Goal: Task Accomplishment & Management: Manage account settings

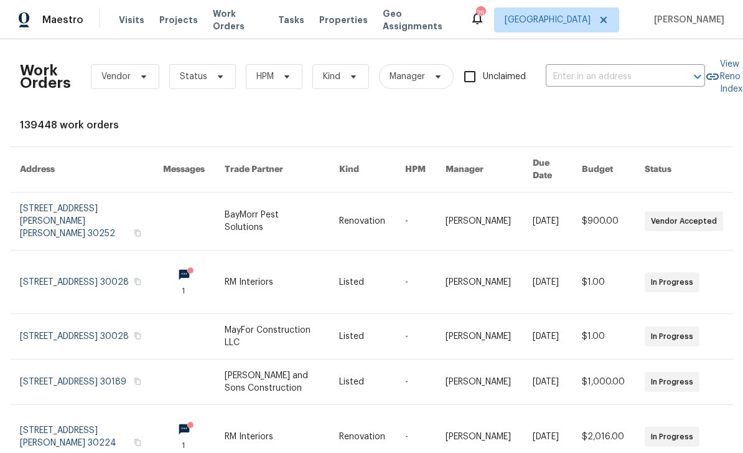
click at [588, 78] on input "text" at bounding box center [608, 76] width 125 height 19
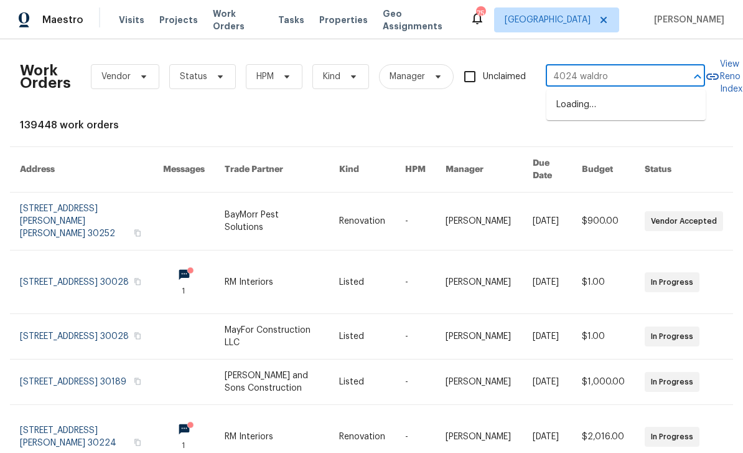
type input "4024 [PERSON_NAME]"
click at [658, 122] on li "[STREET_ADDRESS][PERSON_NAME]" at bounding box center [626, 112] width 159 height 34
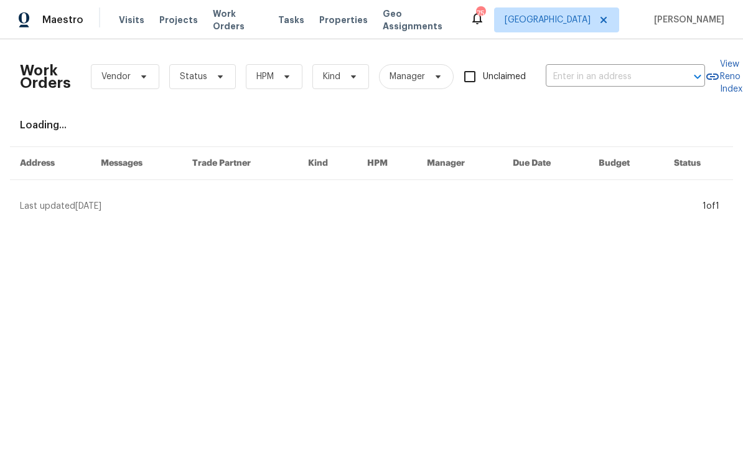
type input "[STREET_ADDRESS][PERSON_NAME]"
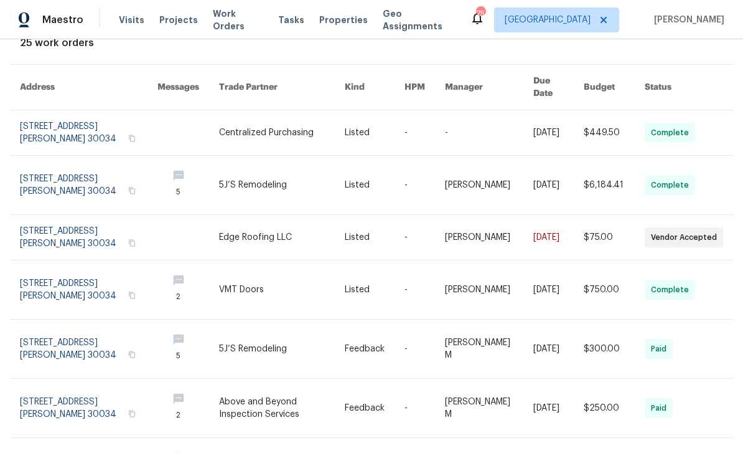
scroll to position [83, 1]
click at [47, 228] on link at bounding box center [89, 236] width 138 height 45
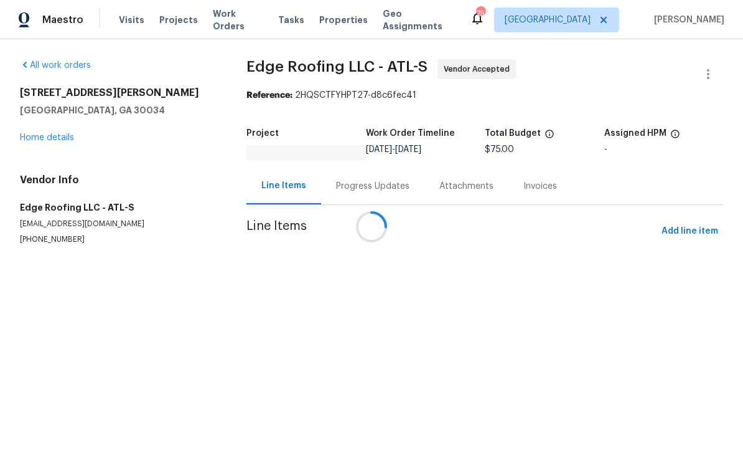
click at [385, 189] on div at bounding box center [371, 226] width 743 height 453
click at [50, 149] on div at bounding box center [371, 226] width 743 height 453
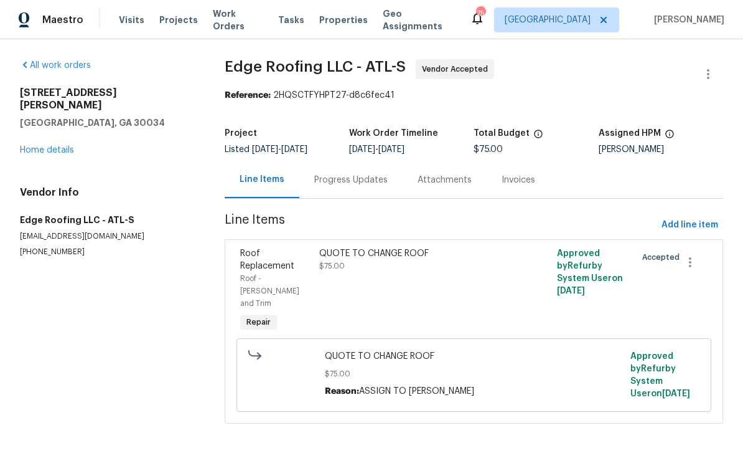
click at [357, 188] on div "Progress Updates" at bounding box center [350, 179] width 103 height 37
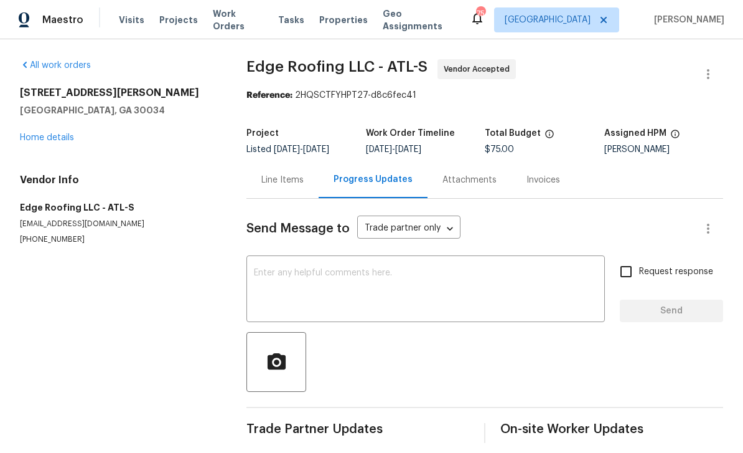
scroll to position [11, 0]
click at [37, 133] on link "Home details" at bounding box center [47, 137] width 54 height 9
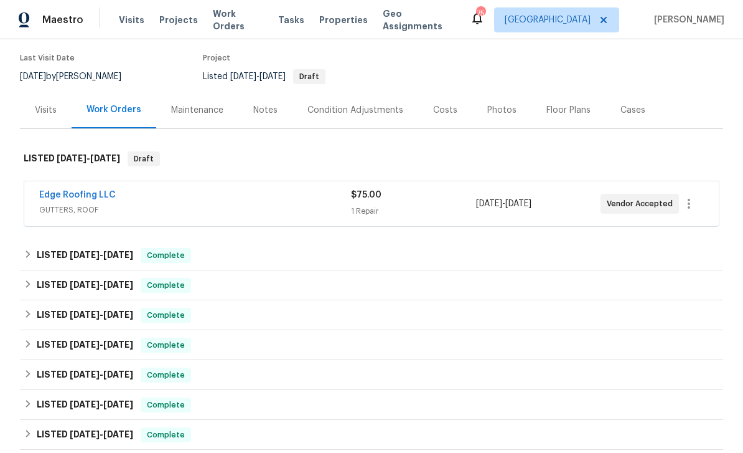
scroll to position [104, 0]
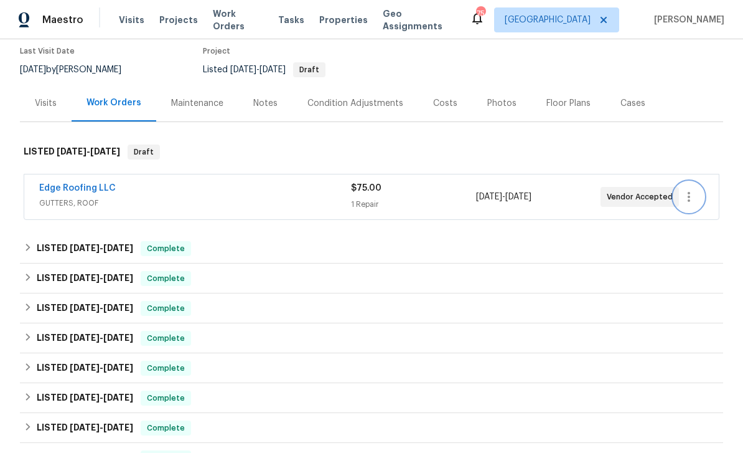
click at [691, 199] on icon "button" at bounding box center [689, 196] width 15 height 15
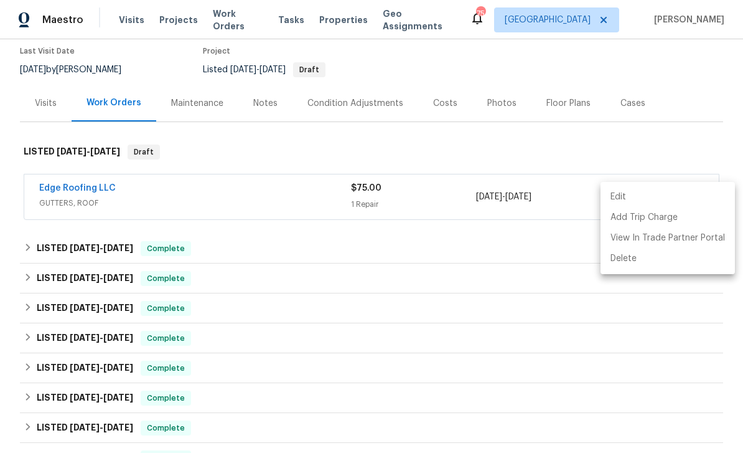
click at [634, 197] on li "Edit" at bounding box center [668, 197] width 134 height 21
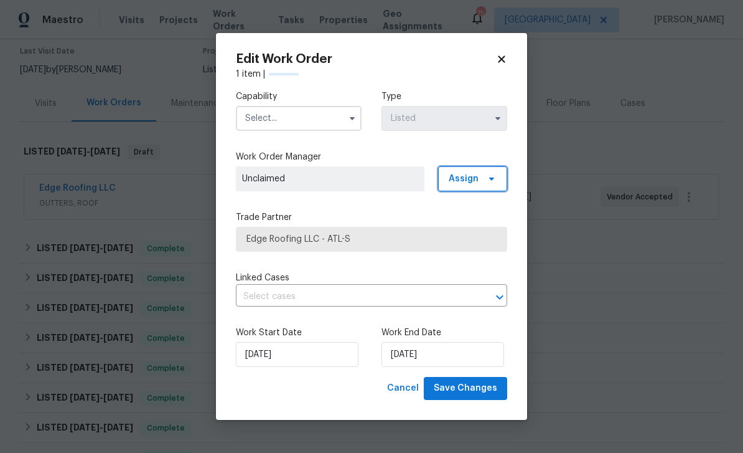
click at [473, 178] on span "Assign" at bounding box center [464, 178] width 30 height 12
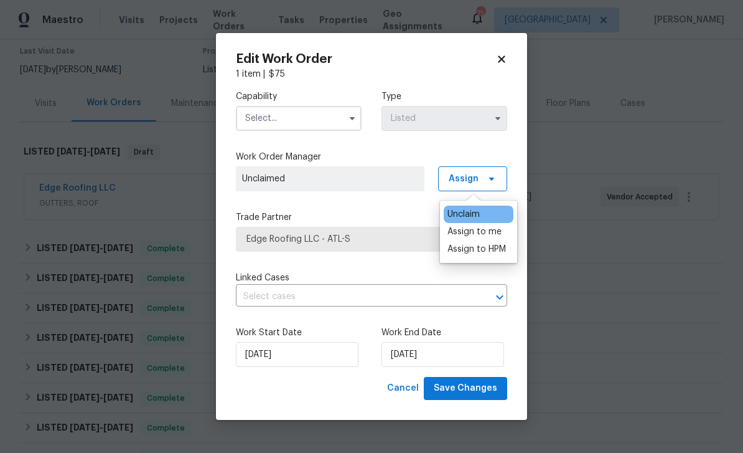
click at [473, 248] on div "Assign to HPM" at bounding box center [477, 249] width 59 height 12
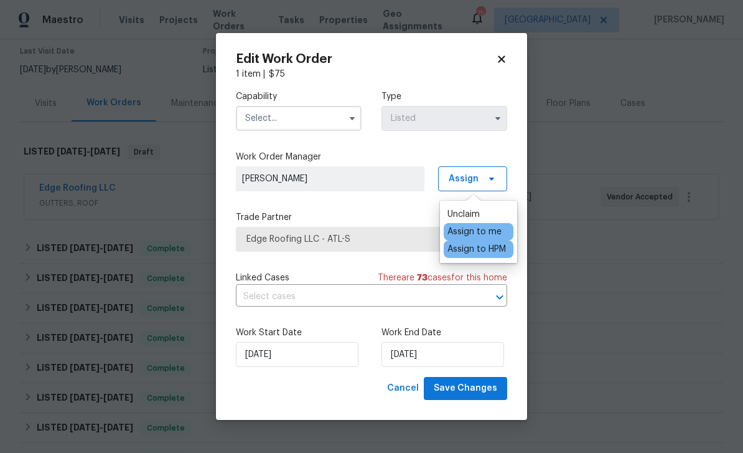
click at [391, 208] on div "Capability Type Listed Work Order Manager Juan Lozano Assign Trade Partner Edge…" at bounding box center [371, 228] width 271 height 296
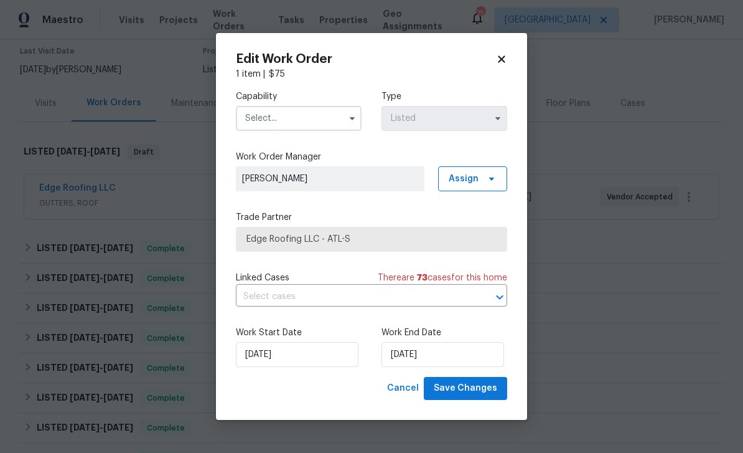
click at [375, 245] on span "Edge Roofing LLC - ATL-S" at bounding box center [371, 239] width 271 height 25
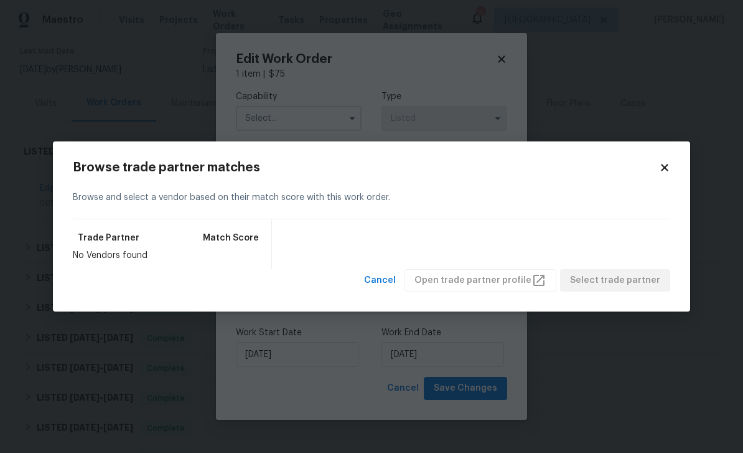
click at [678, 172] on div "Browse trade partner matches Browse and select a vendor based on their match sc…" at bounding box center [372, 226] width 638 height 171
click at [663, 171] on icon at bounding box center [664, 167] width 7 height 7
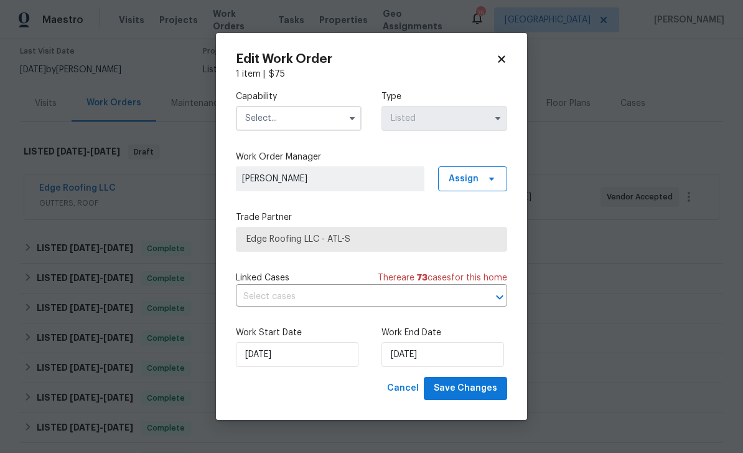
click at [502, 337] on label "Work End Date" at bounding box center [445, 332] width 126 height 12
click at [478, 356] on input "[DATE]" at bounding box center [443, 354] width 123 height 25
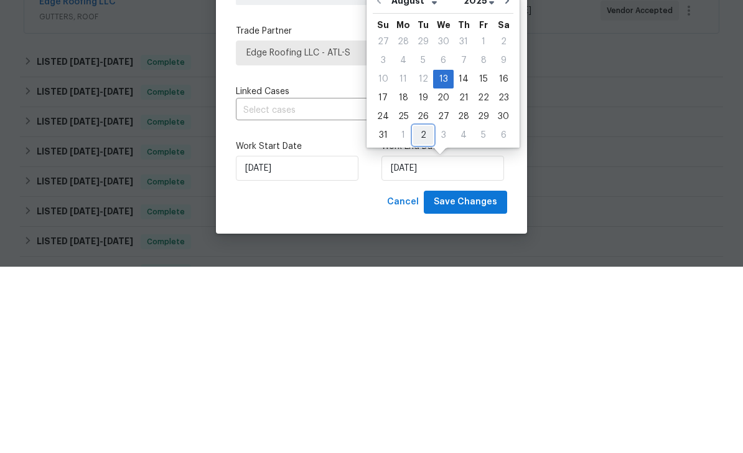
click at [418, 313] on div "2" at bounding box center [423, 321] width 20 height 17
type input "[DATE]"
select select "8"
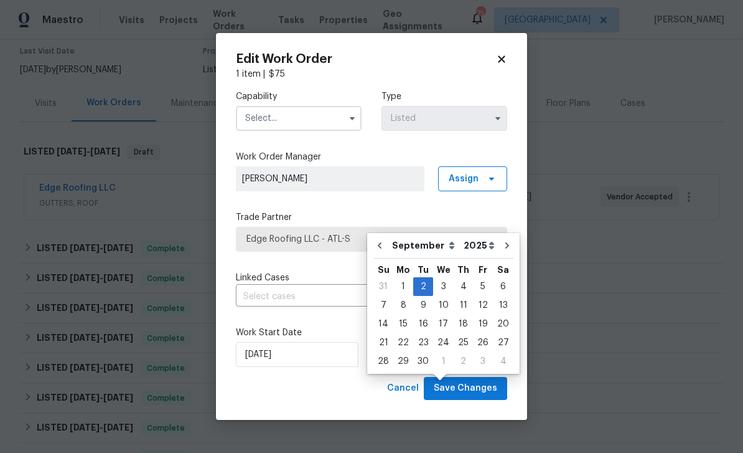
click at [567, 133] on body "Maestro Visits Projects Work Orders Tasks Properties Geo Assignments 75 Atlanta…" at bounding box center [371, 226] width 743 height 453
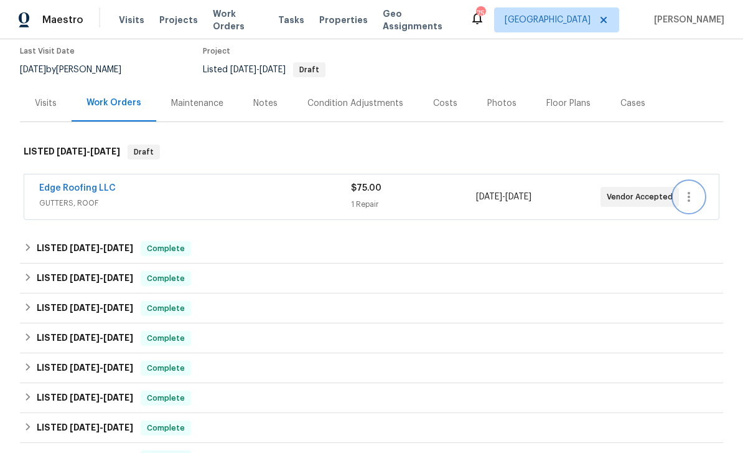
click at [695, 189] on icon "button" at bounding box center [689, 196] width 15 height 15
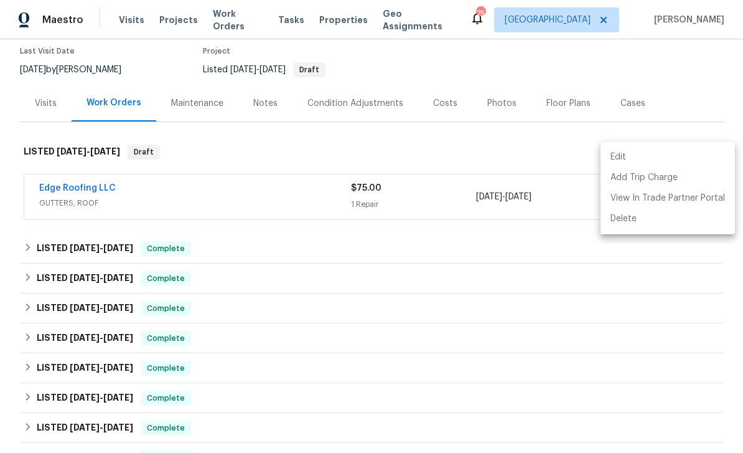
click at [625, 154] on li "Edit" at bounding box center [668, 157] width 134 height 21
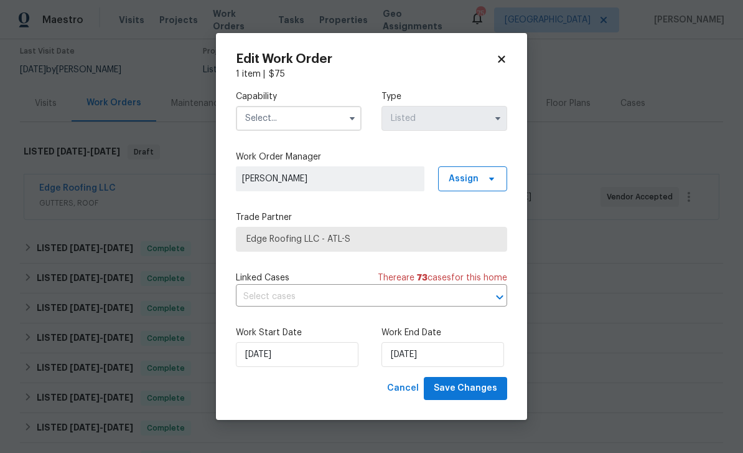
click at [331, 107] on input "text" at bounding box center [299, 118] width 126 height 25
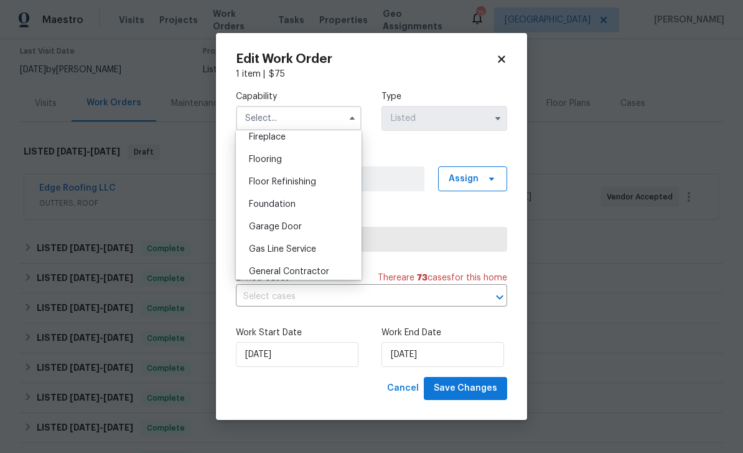
scroll to position [476, 0]
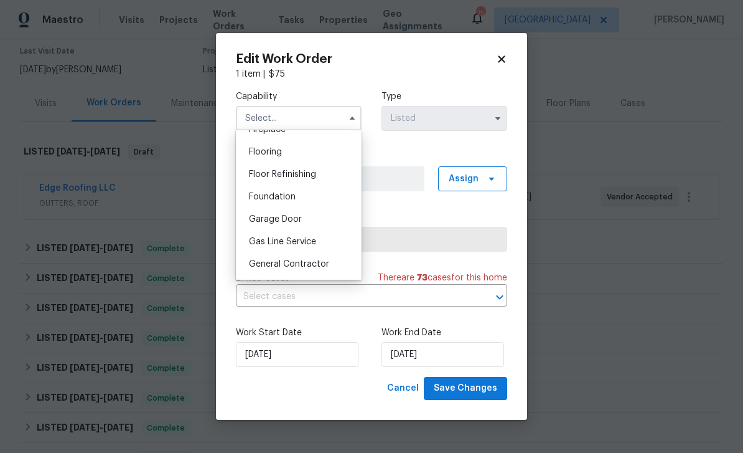
click at [326, 265] on span "General Contractor" at bounding box center [289, 264] width 80 height 9
type input "General Contractor"
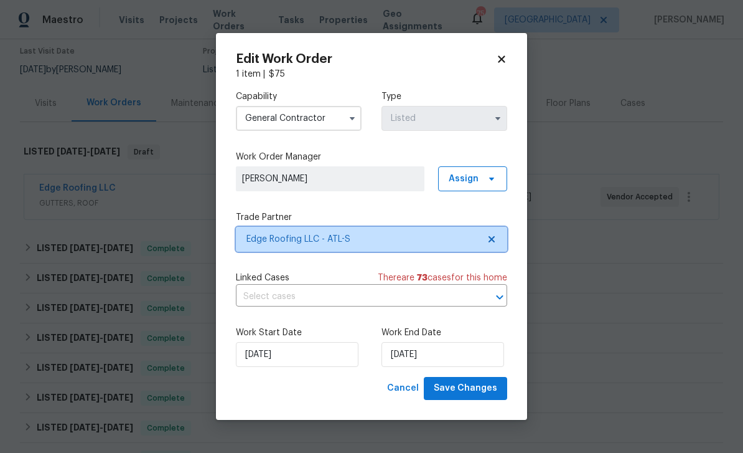
click at [385, 243] on span "Edge Roofing LLC - ATL-S" at bounding box center [363, 239] width 232 height 12
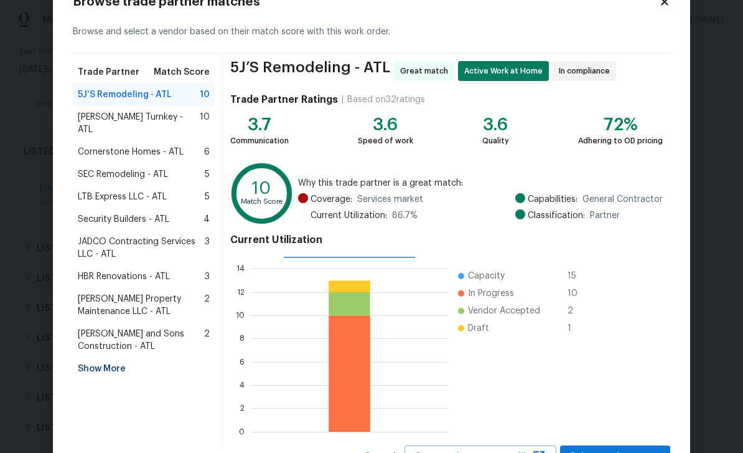
scroll to position [52, 0]
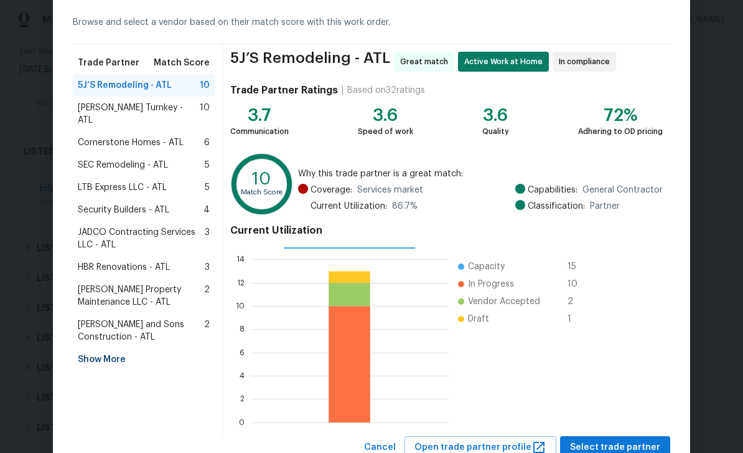
click at [100, 350] on div "Show More" at bounding box center [144, 359] width 142 height 22
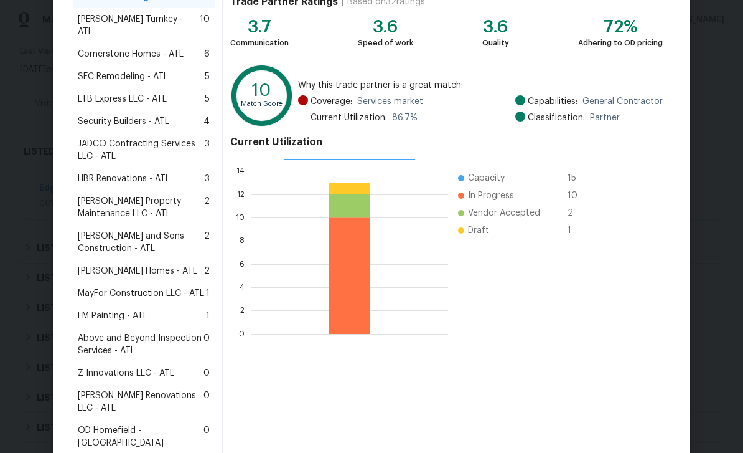
scroll to position [145, 0]
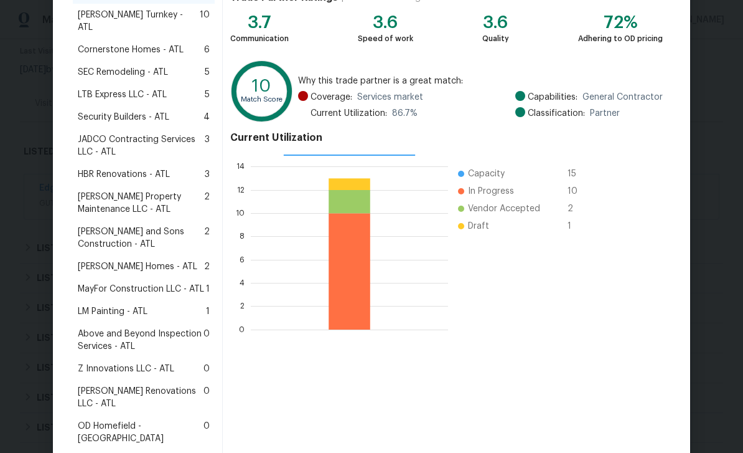
click at [100, 305] on span "LM Painting - ATL" at bounding box center [113, 311] width 70 height 12
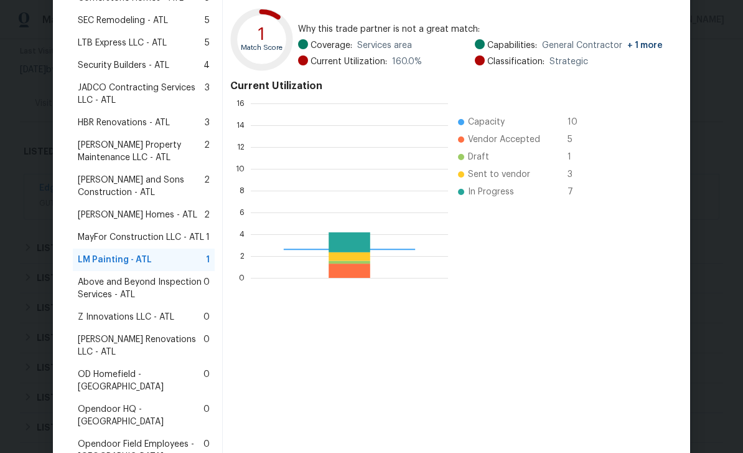
scroll to position [240, 0]
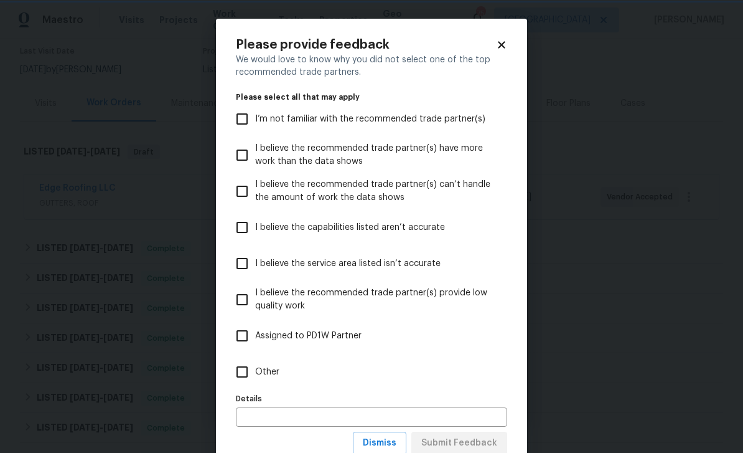
scroll to position [0, 0]
click at [455, 116] on span "I’m not familiar with the recommended trade partner(s)" at bounding box center [370, 119] width 230 height 13
click at [255, 116] on input "I’m not familiar with the recommended trade partner(s)" at bounding box center [242, 119] width 26 height 26
checkbox input "true"
click at [490, 443] on span "Submit Feedback" at bounding box center [460, 443] width 76 height 16
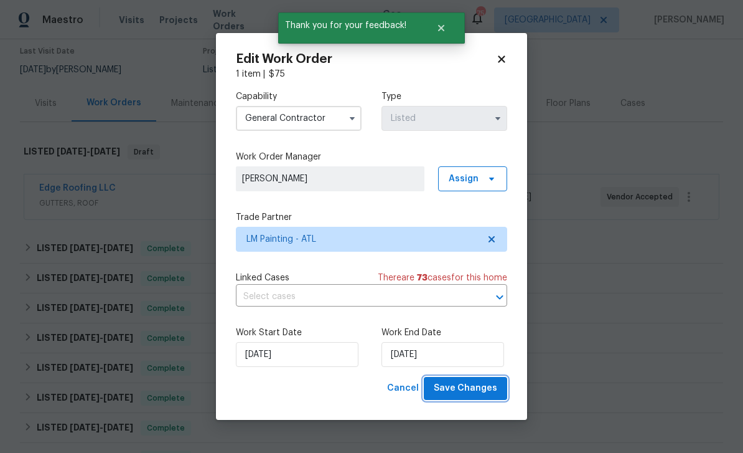
click at [491, 393] on span "Save Changes" at bounding box center [466, 388] width 64 height 16
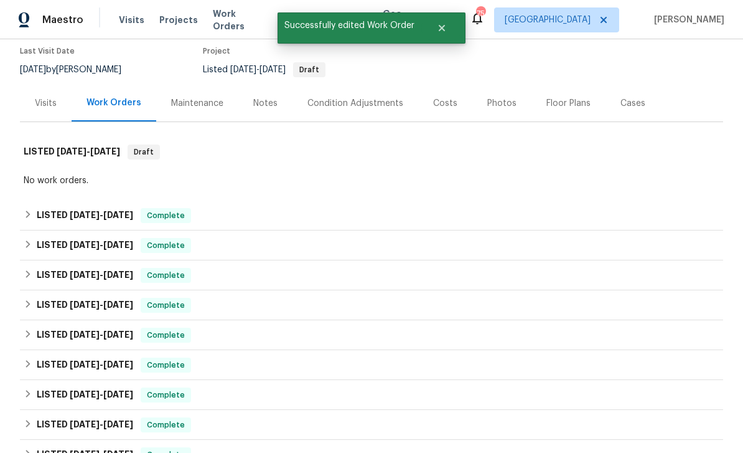
scroll to position [49, 0]
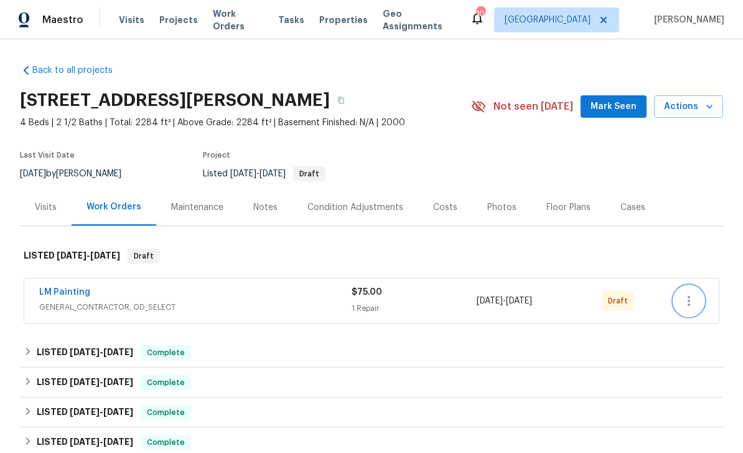
click at [693, 306] on icon "button" at bounding box center [689, 300] width 15 height 15
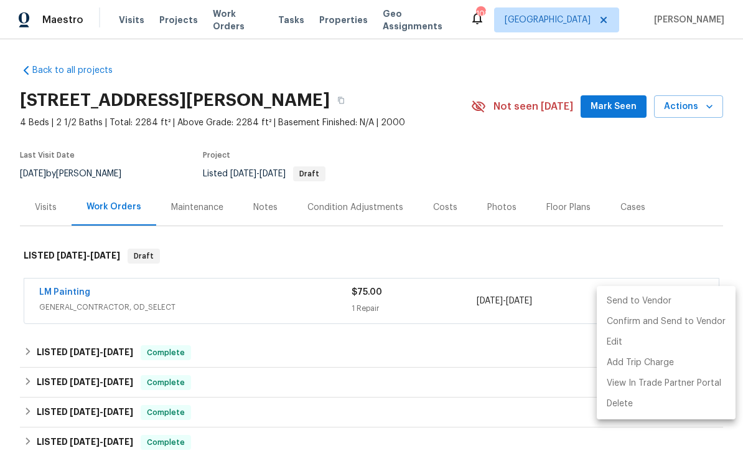
click at [645, 307] on li "Send to Vendor" at bounding box center [666, 301] width 139 height 21
click at [677, 232] on div at bounding box center [371, 226] width 743 height 453
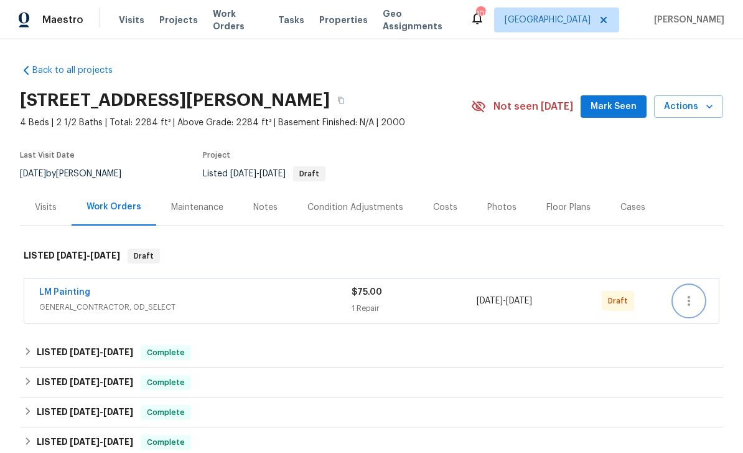
click at [695, 301] on icon "button" at bounding box center [689, 300] width 15 height 15
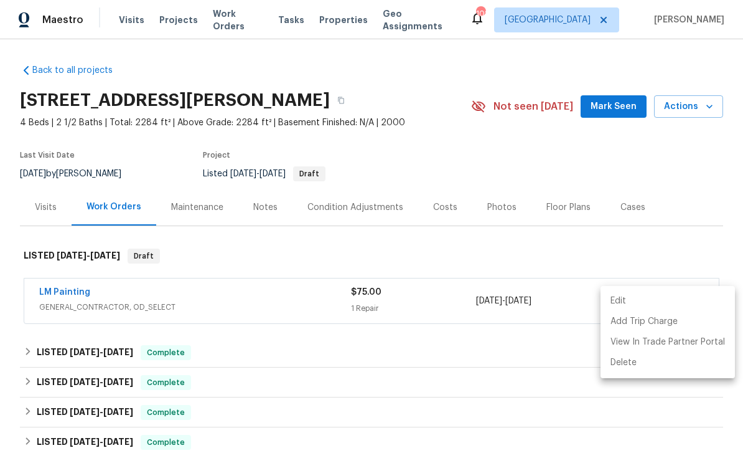
click at [673, 236] on div at bounding box center [371, 226] width 743 height 453
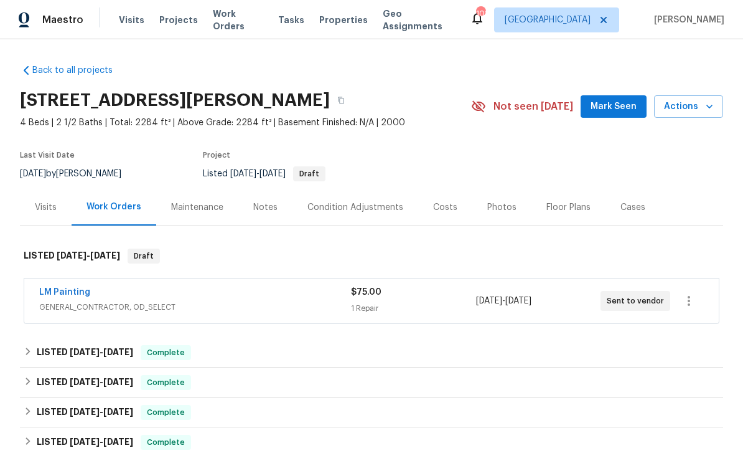
click at [264, 205] on div "Notes" at bounding box center [265, 207] width 24 height 12
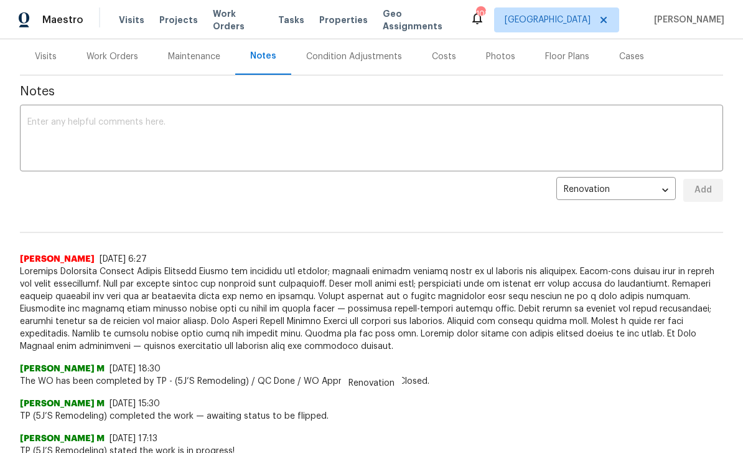
scroll to position [168, 0]
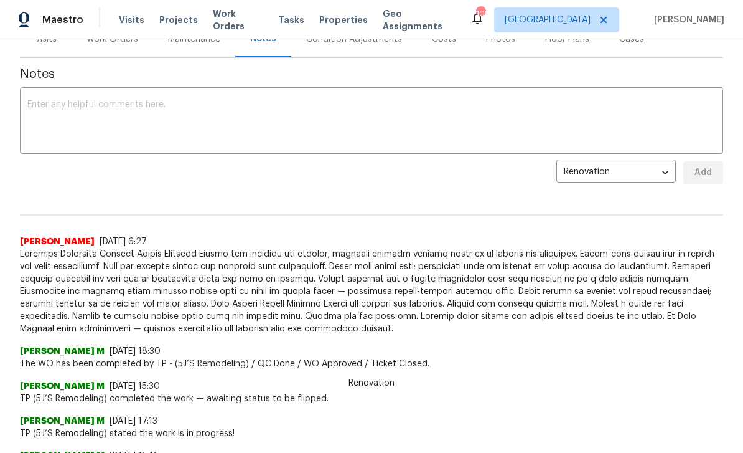
click at [583, 103] on textarea at bounding box center [371, 122] width 689 height 44
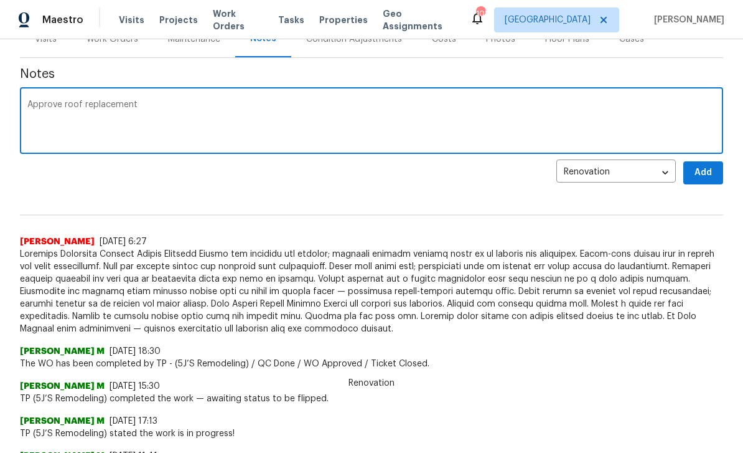
click at [61, 108] on textarea "Approve roof replacement" at bounding box center [371, 122] width 689 height 44
click at [175, 123] on textarea "Approved roof replacement" at bounding box center [371, 122] width 689 height 44
type textarea "Approved roof replacement by [PERSON_NAME] Getting this done asap so we can BOM…"
click at [707, 176] on span "Add" at bounding box center [704, 173] width 20 height 16
